Goal: Find specific page/section: Find specific page/section

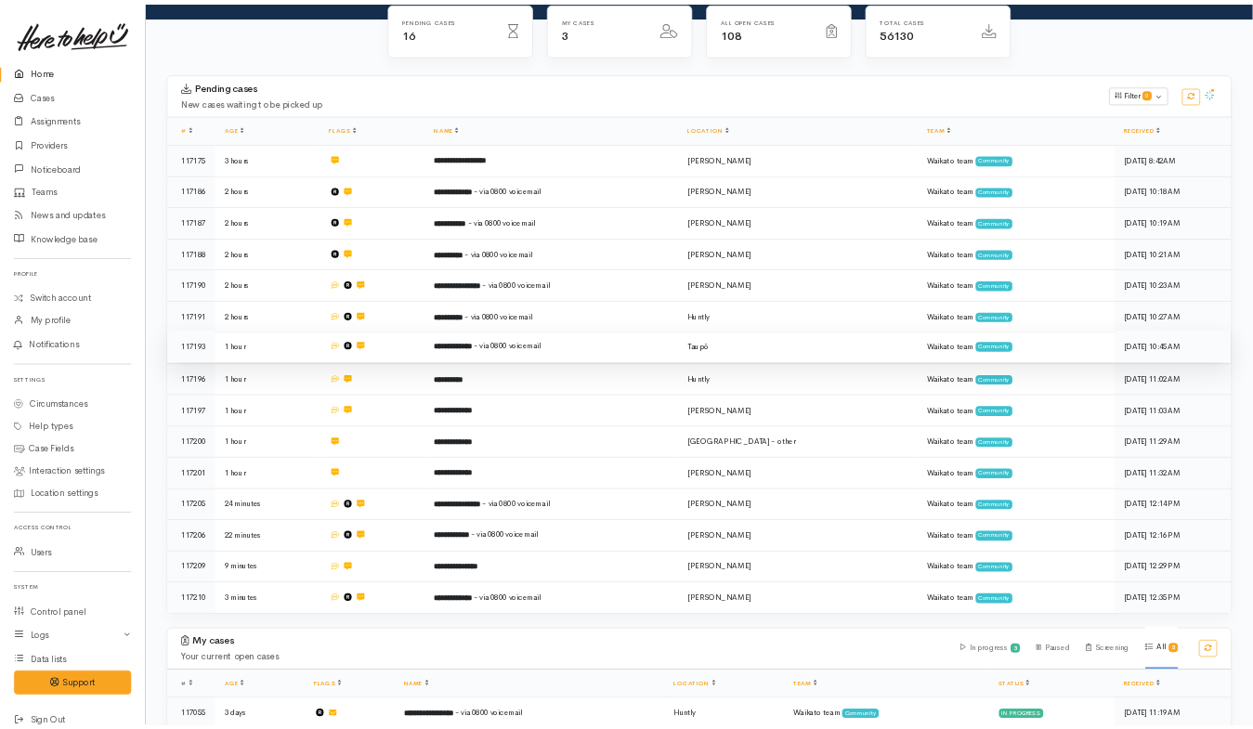
scroll to position [183, 0]
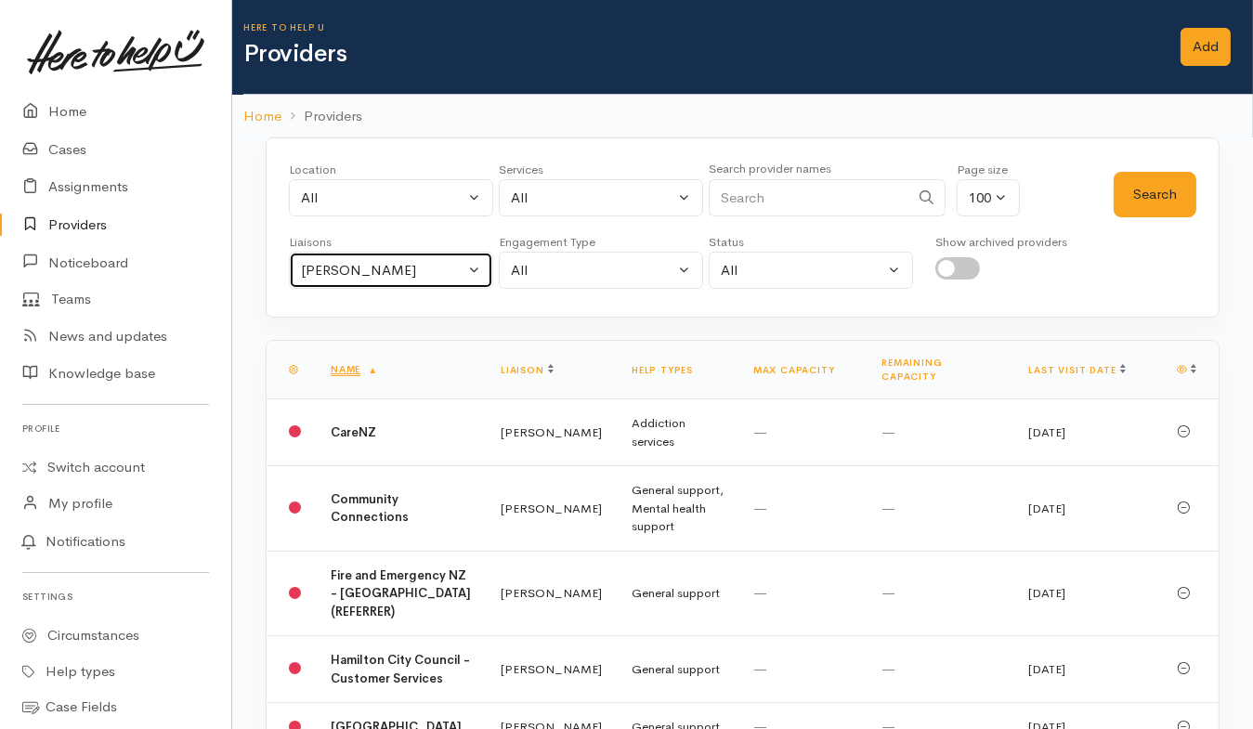
click at [473, 269] on button "Helena Kaufononga" at bounding box center [391, 271] width 204 height 38
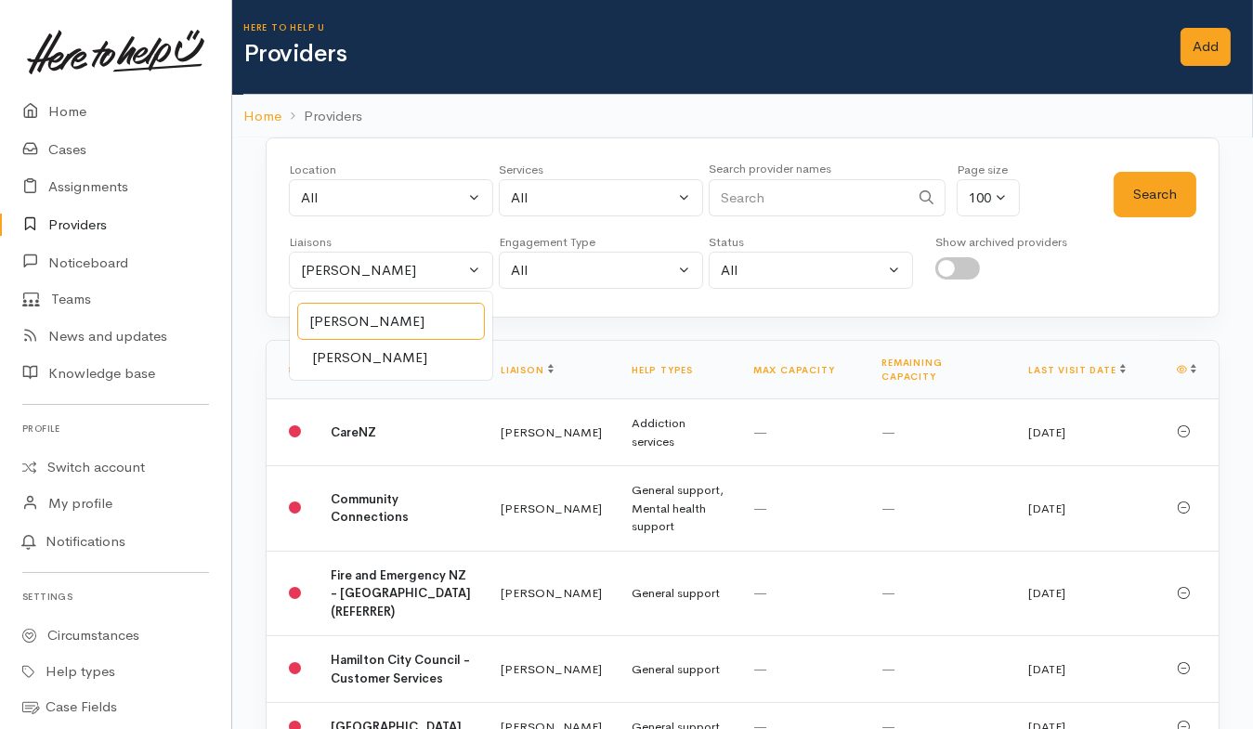
type input "Kyle"
click at [355, 352] on span "Kyleigh Pike" at bounding box center [369, 357] width 115 height 21
select select "1759"
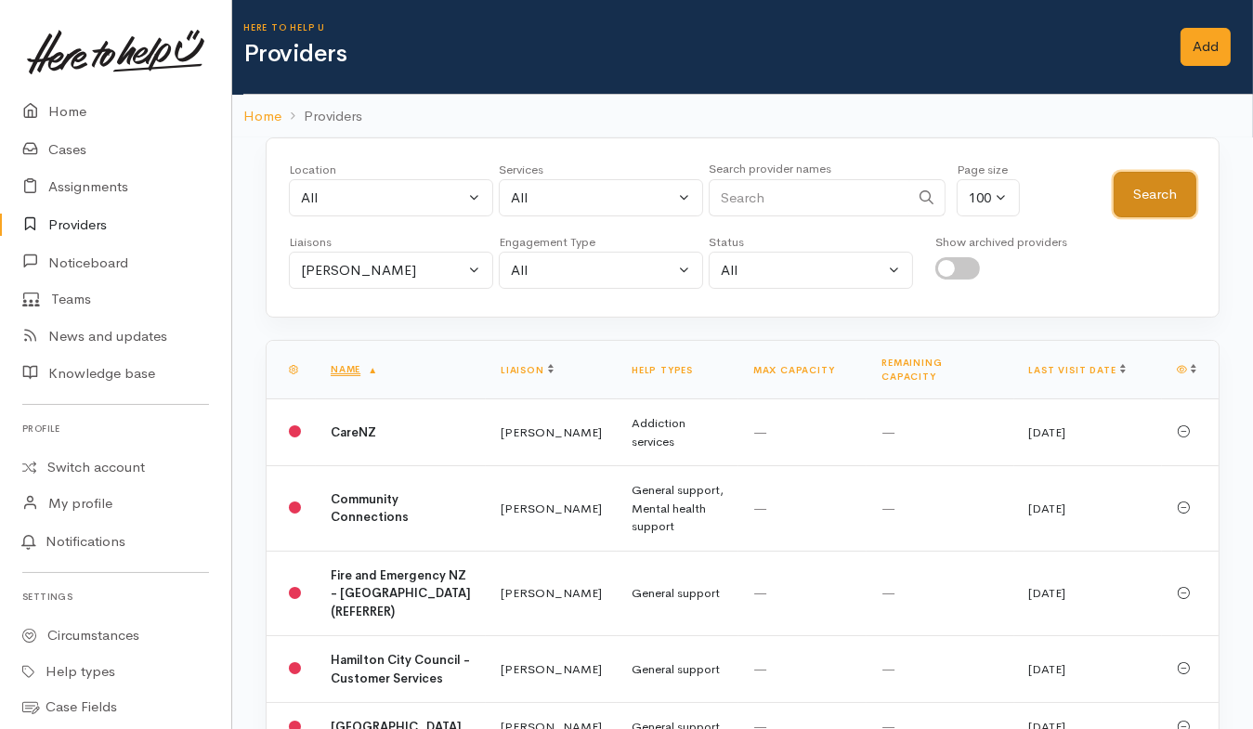
click at [1141, 196] on button "Search" at bounding box center [1155, 195] width 83 height 46
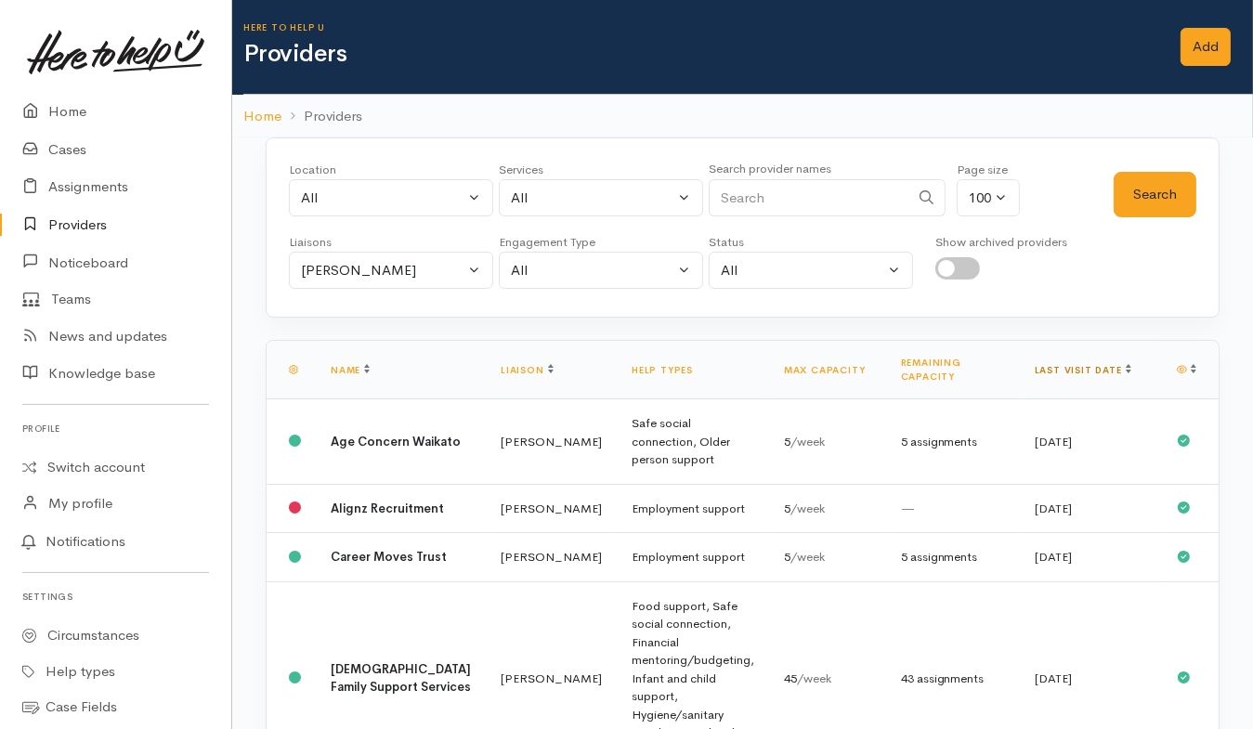
click at [1072, 366] on link "Last visit date" at bounding box center [1083, 370] width 97 height 12
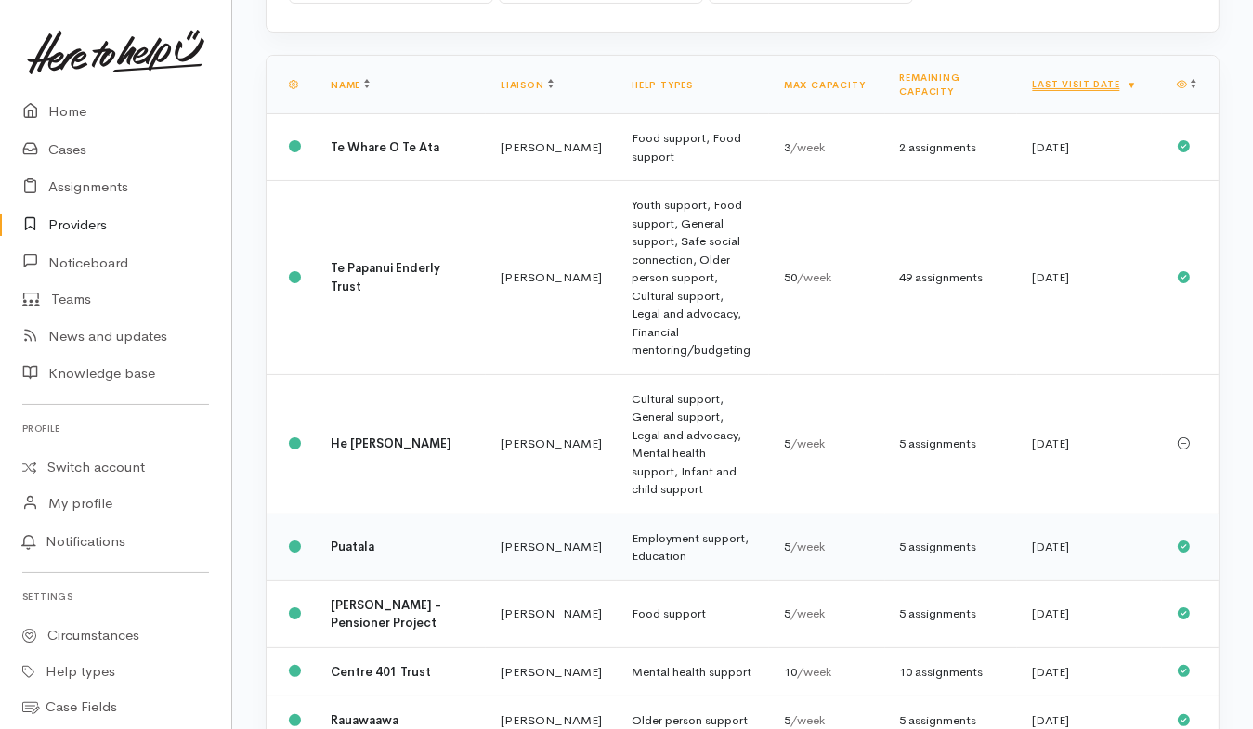
scroll to position [294, 0]
